Goal: Transaction & Acquisition: Subscribe to service/newsletter

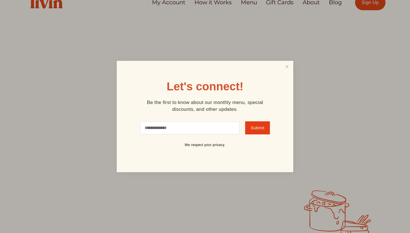
scroll to position [10, 0]
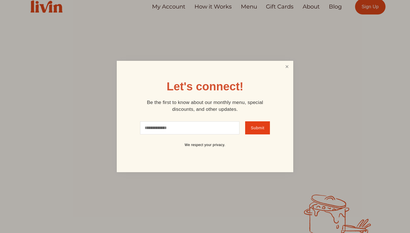
click at [288, 67] on link "Close" at bounding box center [286, 67] width 11 height 11
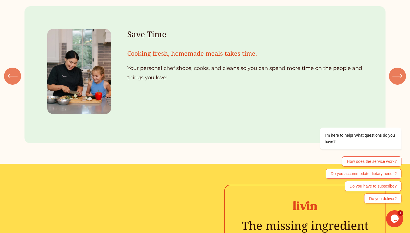
scroll to position [630, 0]
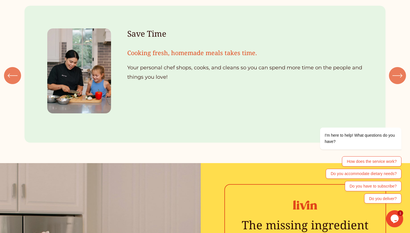
click at [399, 81] on div "\a \a \a Next\a \a" at bounding box center [397, 75] width 17 height 17
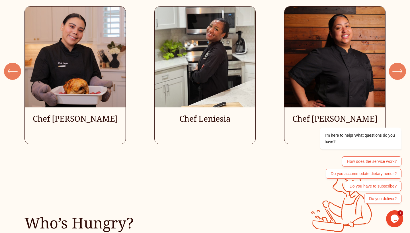
scroll to position [1561, 0]
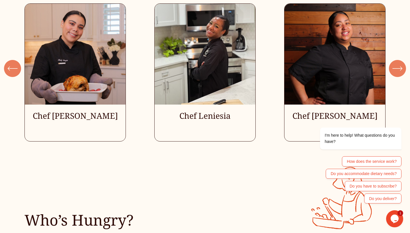
click at [396, 73] on div "\a \a \a Next\a \a" at bounding box center [397, 68] width 17 height 17
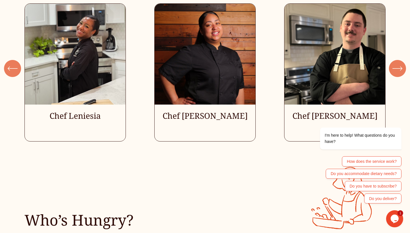
click at [396, 73] on div "\a \a \a Next\a \a" at bounding box center [397, 68] width 17 height 17
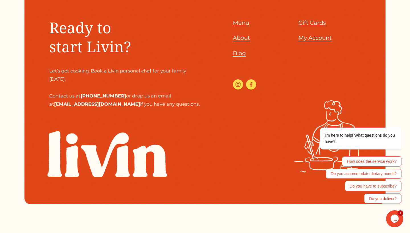
scroll to position [2514, 0]
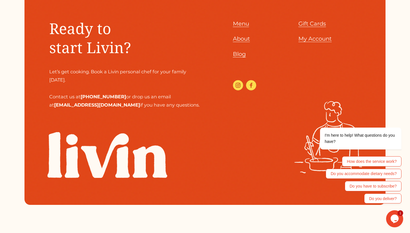
click at [240, 24] on link "Menu" at bounding box center [241, 24] width 16 height 10
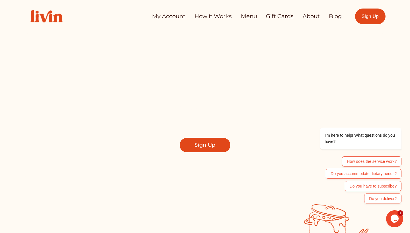
scroll to position [0, 0]
click at [216, 17] on link "How it Works" at bounding box center [212, 16] width 37 height 11
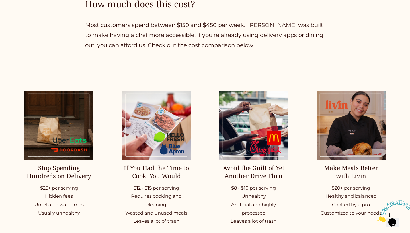
scroll to position [693, 0]
drag, startPoint x: 154, startPoint y: 172, endPoint x: 163, endPoint y: 172, distance: 8.8
click at [163, 172] on h2 "If You Had the Time to Cook, You Would" at bounding box center [156, 173] width 69 height 16
click at [174, 173] on h2 "If You Had the Time to Cook, You Would" at bounding box center [156, 173] width 69 height 16
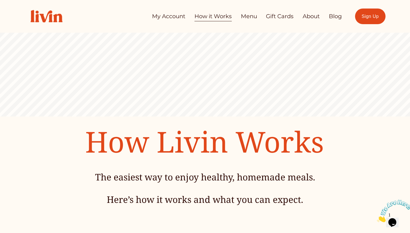
scroll to position [0, 0]
click at [247, 14] on link "Menu" at bounding box center [249, 16] width 16 height 11
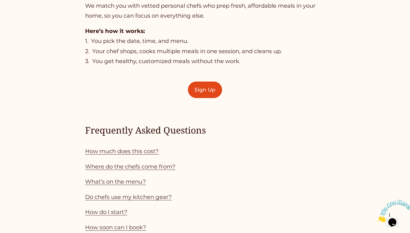
scroll to position [431, 0]
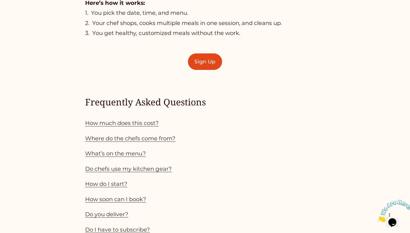
click at [143, 123] on link "How much does this cost?" at bounding box center [121, 123] width 73 height 7
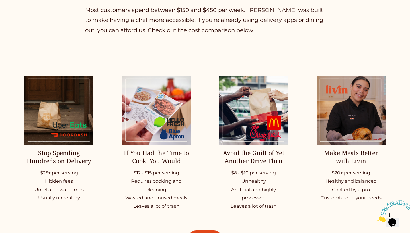
scroll to position [709, 0]
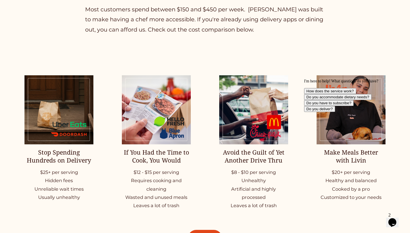
click at [304, 79] on icon "Chat attention grabber" at bounding box center [304, 79] width 0 height 0
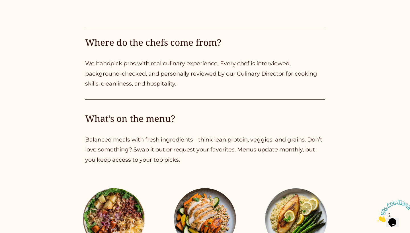
scroll to position [958, 0]
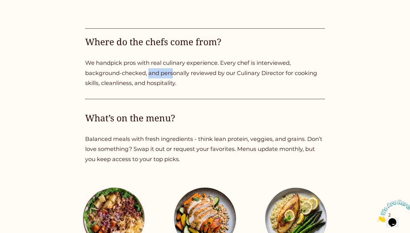
drag, startPoint x: 149, startPoint y: 68, endPoint x: 172, endPoint y: 68, distance: 22.2
click at [172, 68] on p "We handpick pros with real culinary experience. Every chef is interviewed, back…" at bounding box center [204, 73] width 239 height 30
click at [179, 77] on p "We handpick pros with real culinary experience. Every chef is interviewed, back…" at bounding box center [204, 73] width 239 height 30
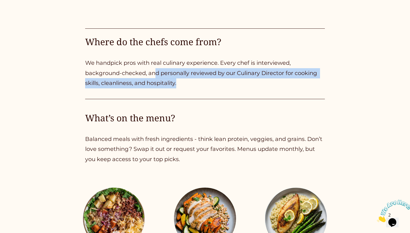
drag, startPoint x: 156, startPoint y: 69, endPoint x: 184, endPoint y: 75, distance: 29.1
click at [184, 75] on p "We handpick pros with real culinary experience. Every chef is interviewed, back…" at bounding box center [204, 73] width 239 height 30
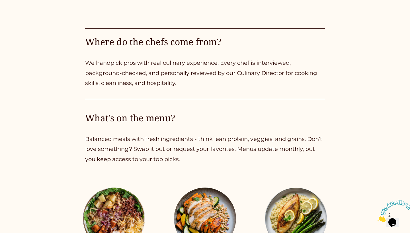
click at [185, 79] on p "We handpick pros with real culinary experience. Every chef is interviewed, back…" at bounding box center [204, 73] width 239 height 30
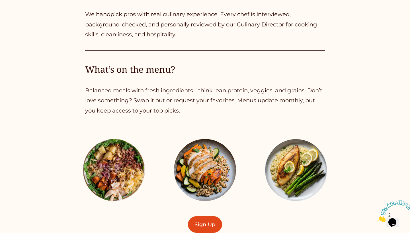
scroll to position [1008, 0]
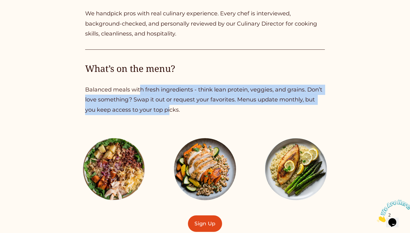
drag, startPoint x: 142, startPoint y: 87, endPoint x: 169, endPoint y: 105, distance: 32.4
click at [169, 105] on p "Balanced meals with fresh ingredients - think lean protein, veggies, and grains…" at bounding box center [204, 100] width 239 height 30
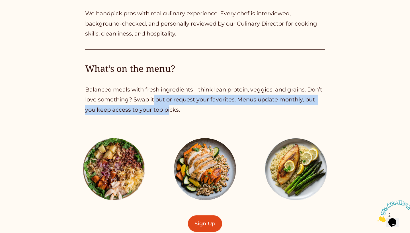
drag, startPoint x: 155, startPoint y: 94, endPoint x: 170, endPoint y: 108, distance: 21.1
click at [170, 108] on p "Balanced meals with fresh ingredients - think lean protein, veggies, and grains…" at bounding box center [204, 100] width 239 height 30
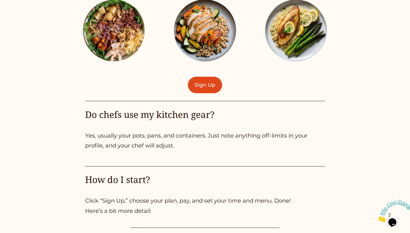
scroll to position [1147, 0]
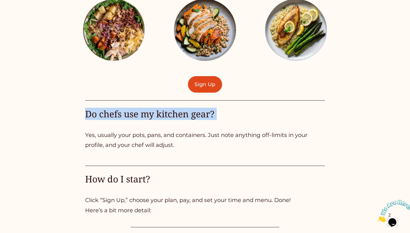
drag, startPoint x: 127, startPoint y: 110, endPoint x: 154, endPoint y: 121, distance: 29.8
click at [154, 121] on div "Where do the chefs come from? We handpick pros with real culinary experience. E…" at bounding box center [205, 237] width 410 height 802
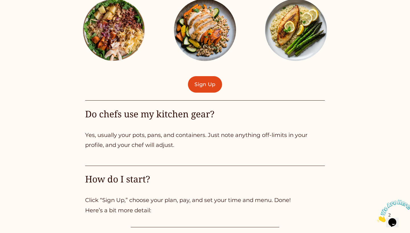
click at [159, 139] on p "Yes, usually your pots, pans, and containers. Just note anything off-limits in …" at bounding box center [204, 140] width 239 height 20
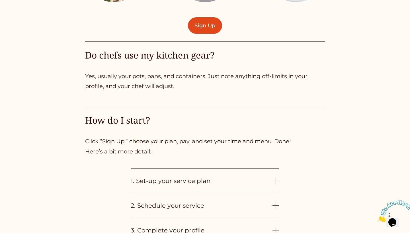
click at [154, 177] on span "1. Set-up your service plan" at bounding box center [202, 180] width 142 height 7
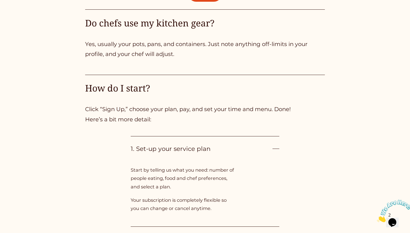
scroll to position [1238, 0]
click at [154, 149] on span "1. Set-up your service plan" at bounding box center [202, 149] width 142 height 7
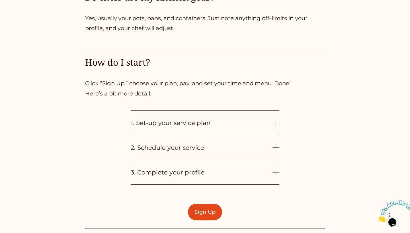
scroll to position [1274, 0]
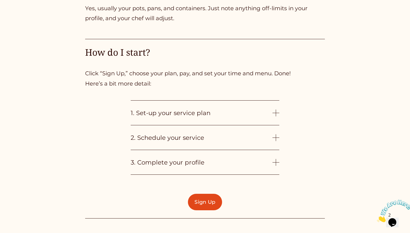
click at [159, 135] on span "2. Schedule your service" at bounding box center [202, 137] width 142 height 7
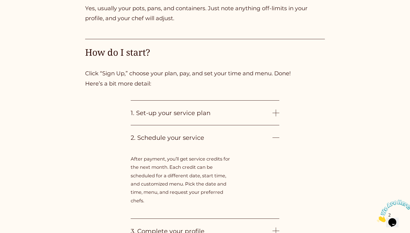
click at [159, 135] on span "2. Schedule your service" at bounding box center [202, 137] width 142 height 7
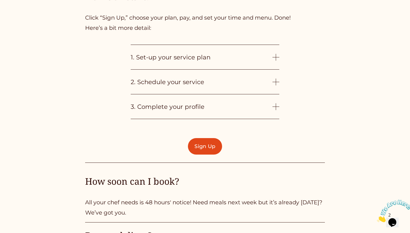
scroll to position [1357, 0]
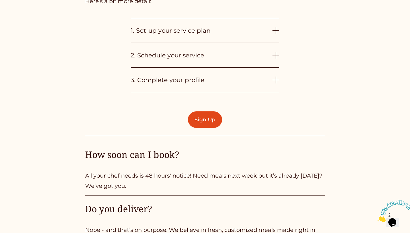
click at [201, 123] on link "Sign Up" at bounding box center [205, 120] width 34 height 17
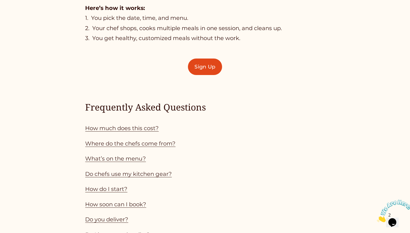
scroll to position [405, 0]
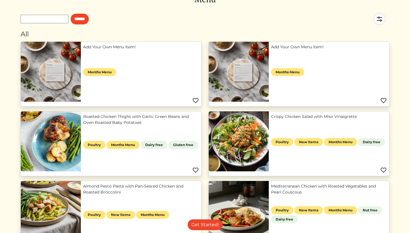
scroll to position [34, 0]
click at [111, 126] on link "Roasted Chicken Thighs with Garlic Green Beans and Oven Roasted Baby Potatoes" at bounding box center [141, 120] width 116 height 12
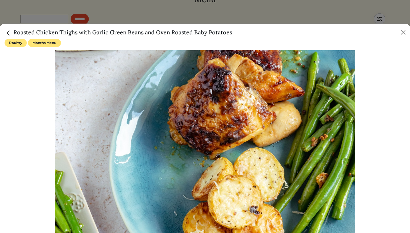
scroll to position [0, 0]
click at [8, 36] on img "Close" at bounding box center [8, 32] width 7 height 7
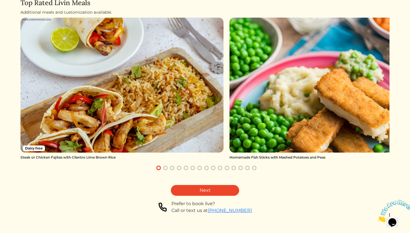
scroll to position [50, 0]
click at [184, 186] on link "Next" at bounding box center [205, 190] width 68 height 11
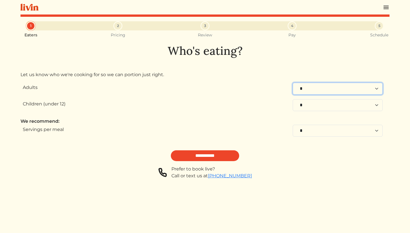
select select "*"
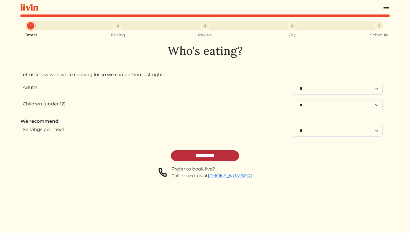
click at [220, 157] on input "**********" at bounding box center [205, 156] width 68 height 11
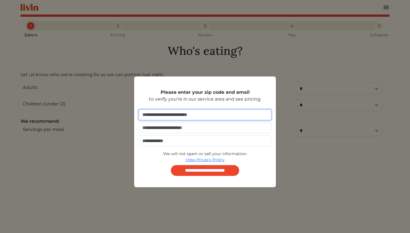
click at [216, 110] on input "number" at bounding box center [205, 115] width 133 height 11
type input "*****"
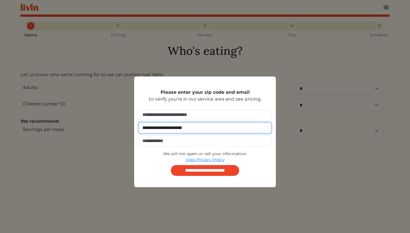
type input "**********"
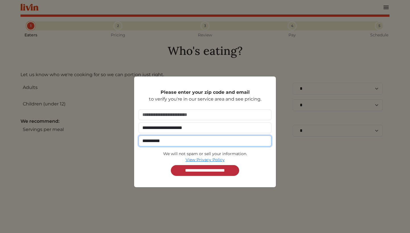
type input "**********"
click at [225, 171] on input "**********" at bounding box center [205, 170] width 68 height 11
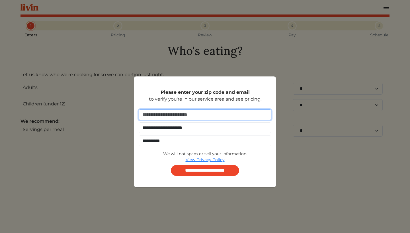
click at [170, 116] on input "*****" at bounding box center [205, 115] width 133 height 11
type input "*****"
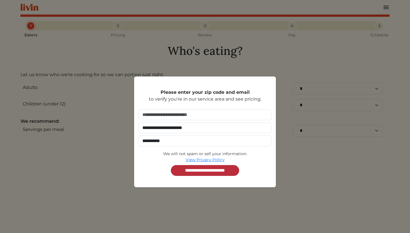
click at [192, 172] on input "**********" at bounding box center [205, 170] width 68 height 11
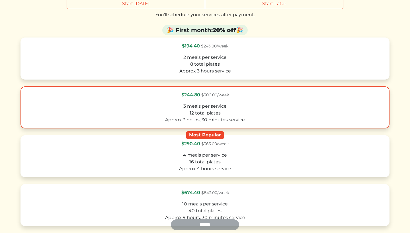
scroll to position [157, 0]
